Goal: Transaction & Acquisition: Purchase product/service

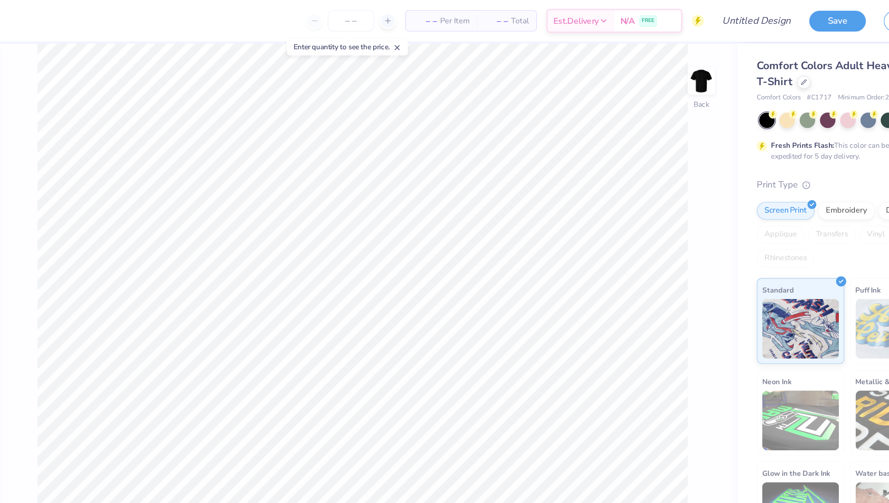
scroll to position [460, 0]
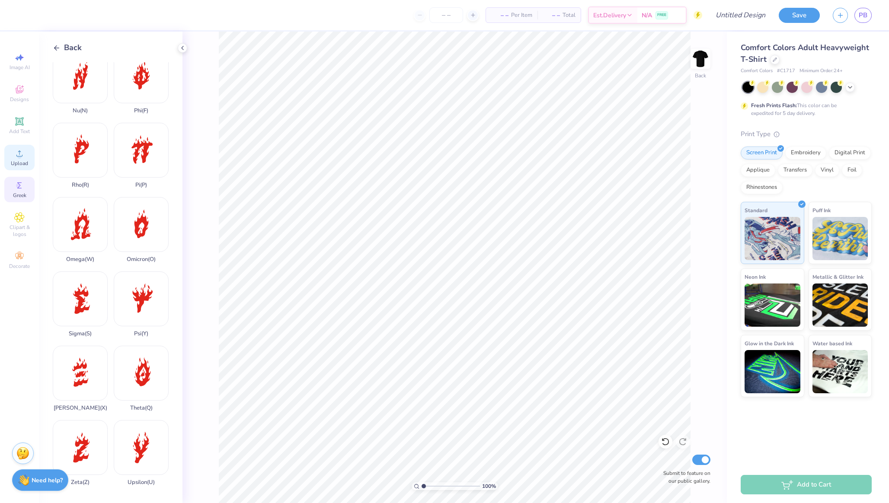
click at [16, 153] on icon at bounding box center [19, 153] width 10 height 10
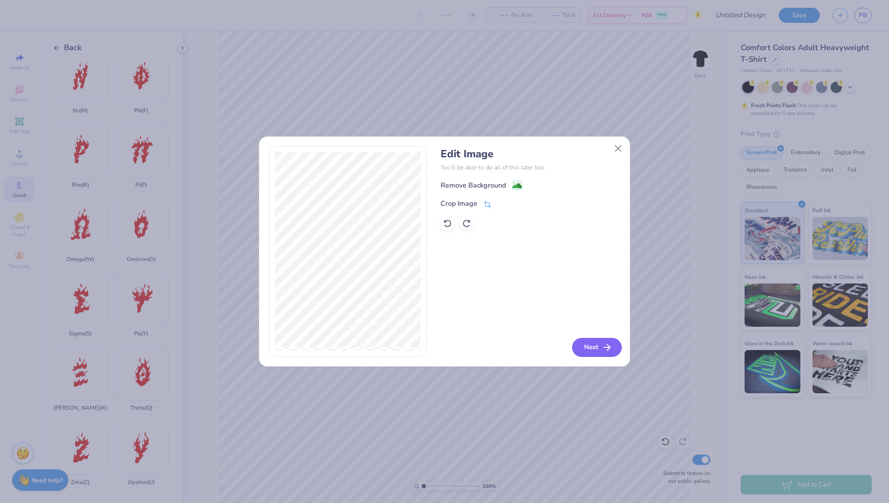
click at [602, 345] on icon "button" at bounding box center [607, 347] width 10 height 10
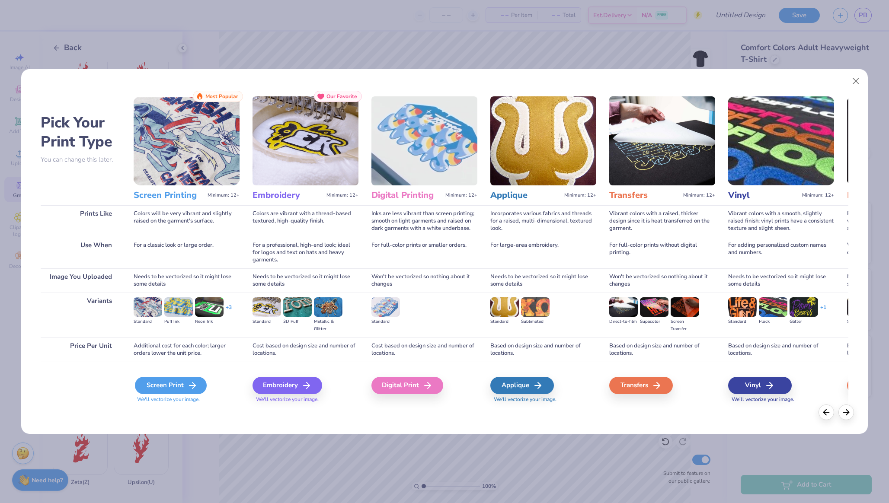
click at [189, 379] on div "Screen Print" at bounding box center [171, 385] width 72 height 17
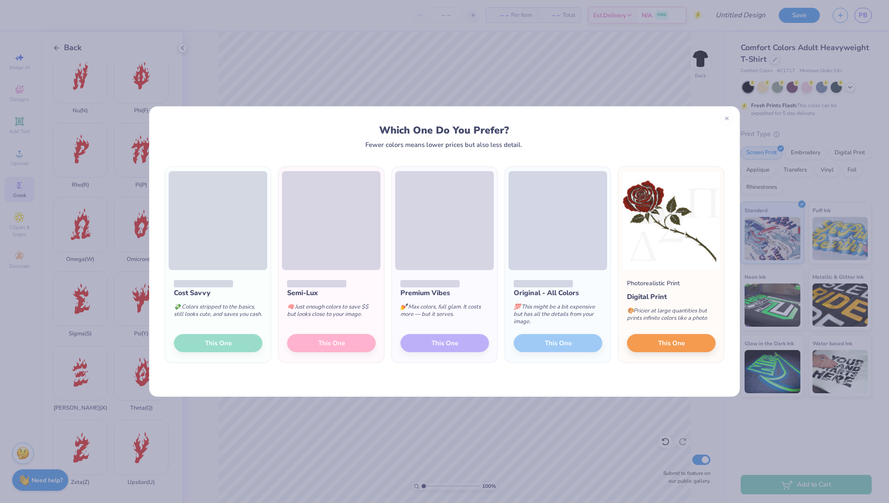
click at [488, 252] on span at bounding box center [444, 220] width 99 height 99
click at [659, 345] on span "This One" at bounding box center [671, 342] width 27 height 10
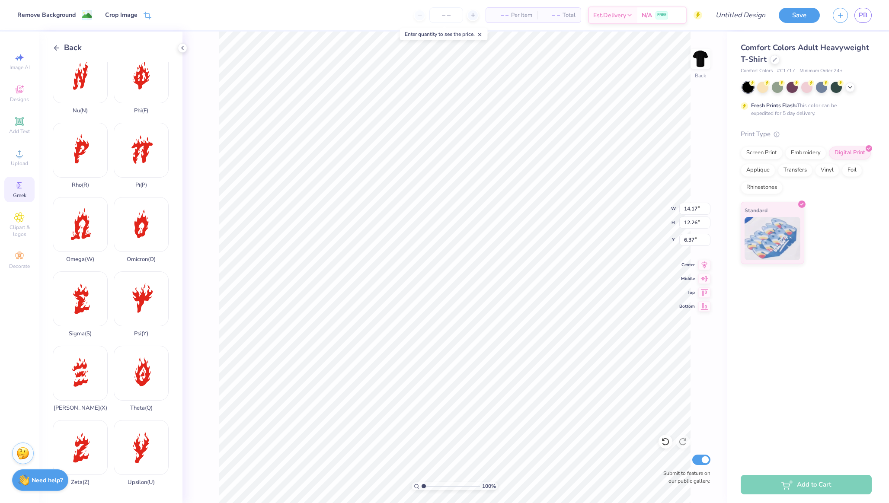
type input "4.21"
type input "3.64"
type input "3.00"
type input "3.41"
type input "2.95"
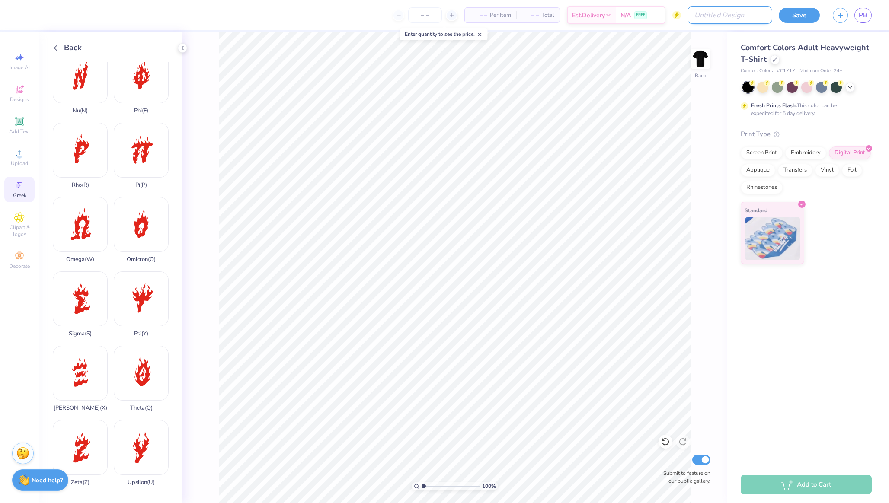
click at [736, 17] on input "Design Title" at bounding box center [729, 14] width 85 height 17
type input "Rose"
click at [792, 18] on button "Save" at bounding box center [798, 13] width 41 height 15
click at [457, 15] on div "– – Per Item – – Total Est. Delivery N/A FREE" at bounding box center [363, 15] width 678 height 30
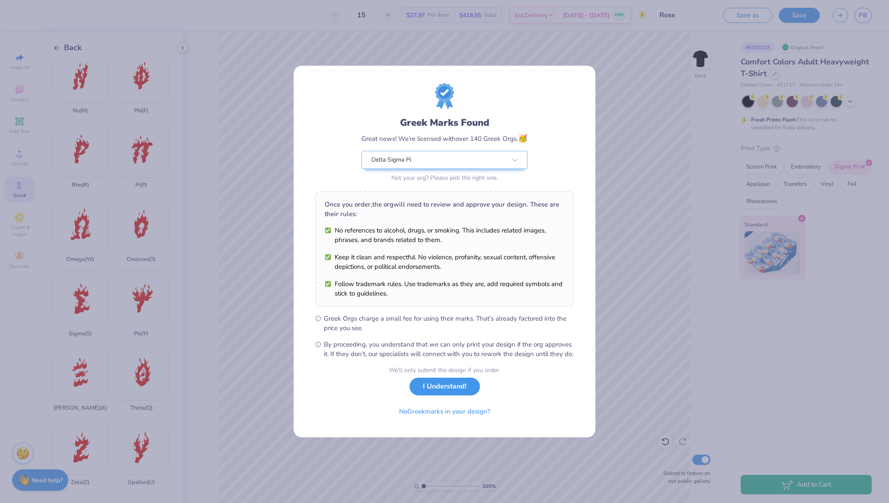
click at [445, 392] on button "I Understand!" at bounding box center [444, 387] width 70 height 18
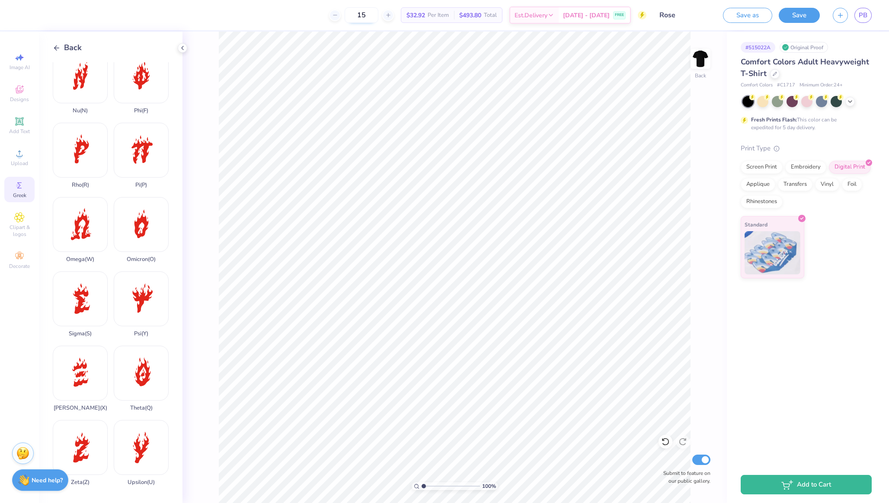
click at [378, 19] on input "15" at bounding box center [361, 15] width 34 height 16
type input "1"
click at [391, 14] on icon at bounding box center [388, 15] width 6 height 6
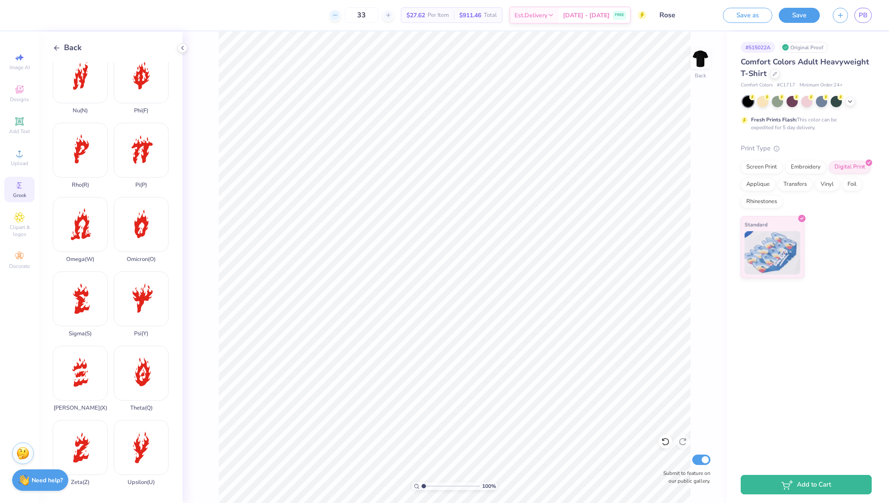
click at [341, 15] on div at bounding box center [335, 16] width 12 height 12
click at [343, 14] on div "32 $27.62 Per Item $911.46 Total Est. Delivery [DATE] - [DATE] FREE" at bounding box center [335, 15] width 622 height 30
click at [338, 14] on icon at bounding box center [335, 15] width 6 height 6
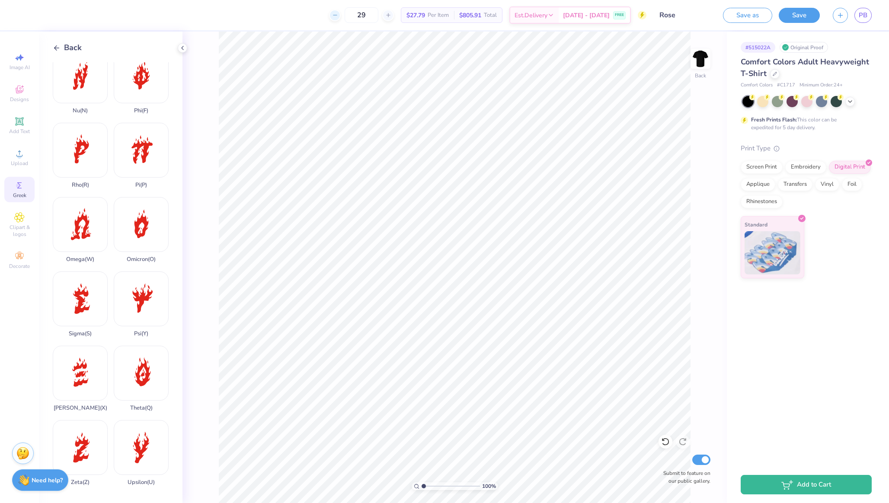
click at [338, 14] on icon at bounding box center [335, 15] width 6 height 6
click at [370, 13] on input "27" at bounding box center [361, 15] width 34 height 16
click at [370, 13] on input "2247" at bounding box center [353, 15] width 34 height 16
click at [378, 14] on input "20" at bounding box center [361, 15] width 34 height 16
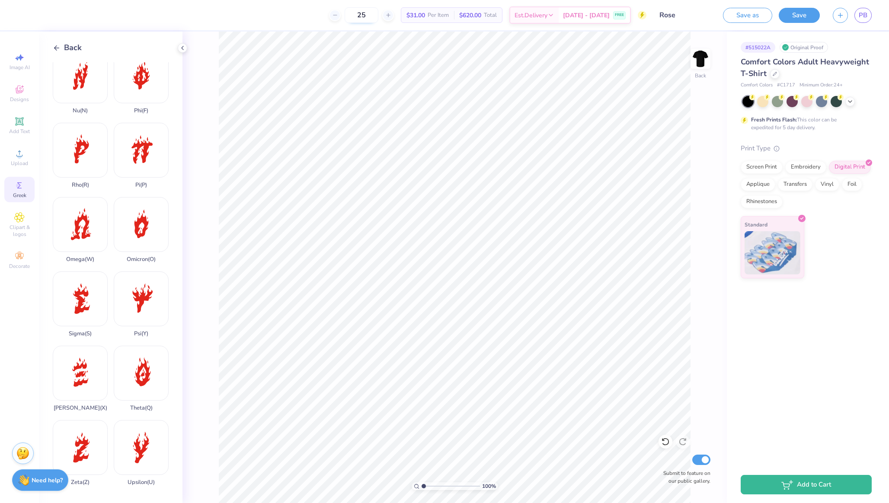
type input "25"
click at [698, 60] on img at bounding box center [700, 58] width 35 height 35
click at [695, 55] on img at bounding box center [700, 58] width 35 height 35
